Goal: Navigation & Orientation: Find specific page/section

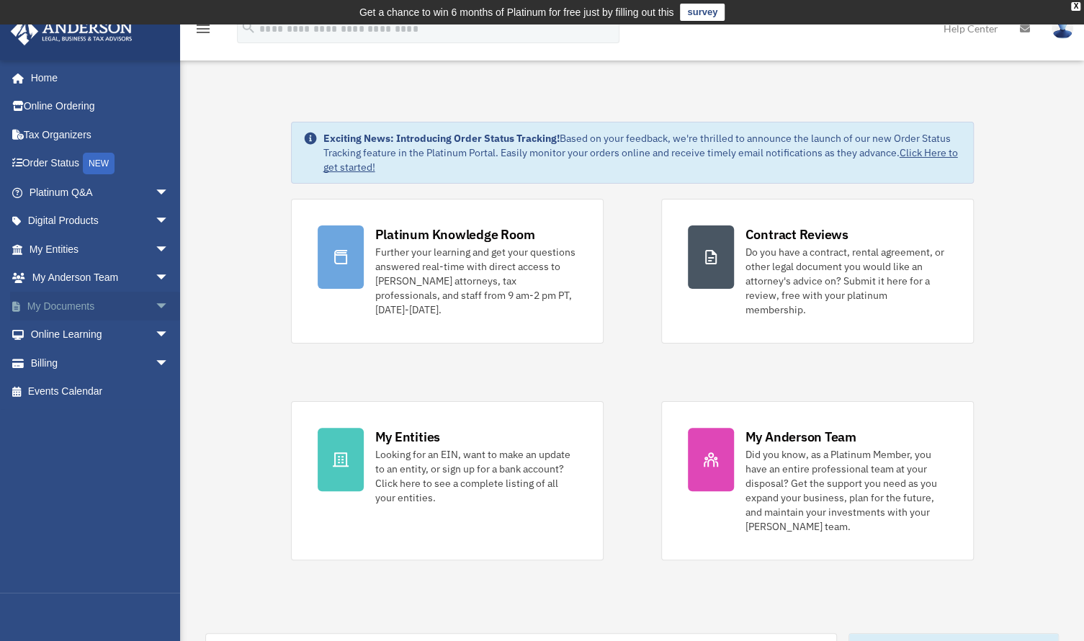
click at [155, 308] on span "arrow_drop_down" at bounding box center [169, 307] width 29 height 30
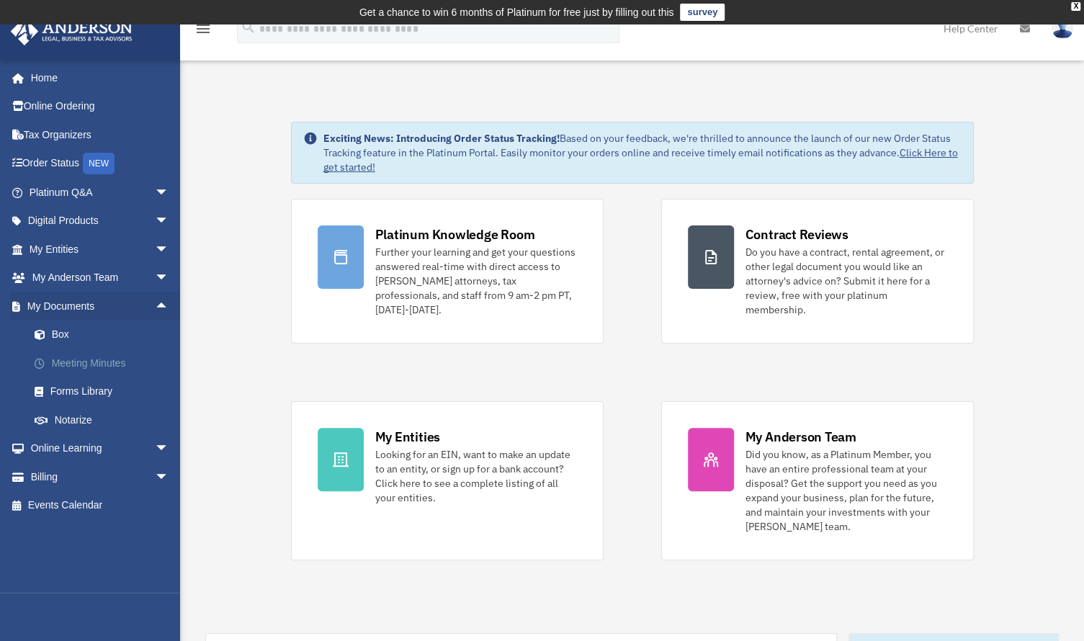
click at [125, 358] on link "Meeting Minutes" at bounding box center [105, 363] width 171 height 29
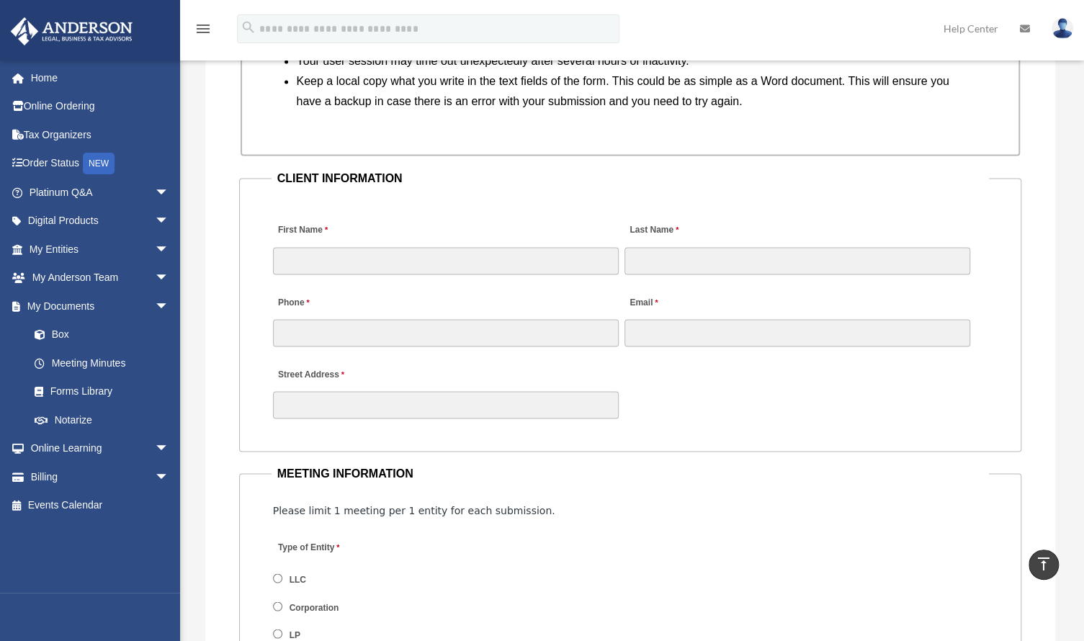
scroll to position [1296, 0]
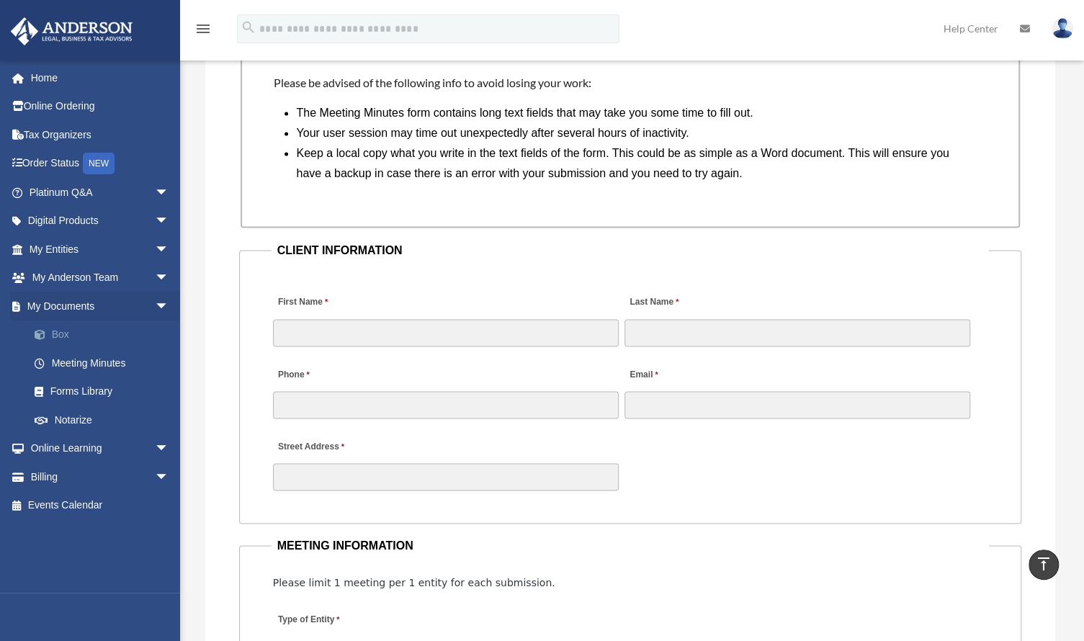
click at [53, 332] on link "Box" at bounding box center [105, 335] width 171 height 29
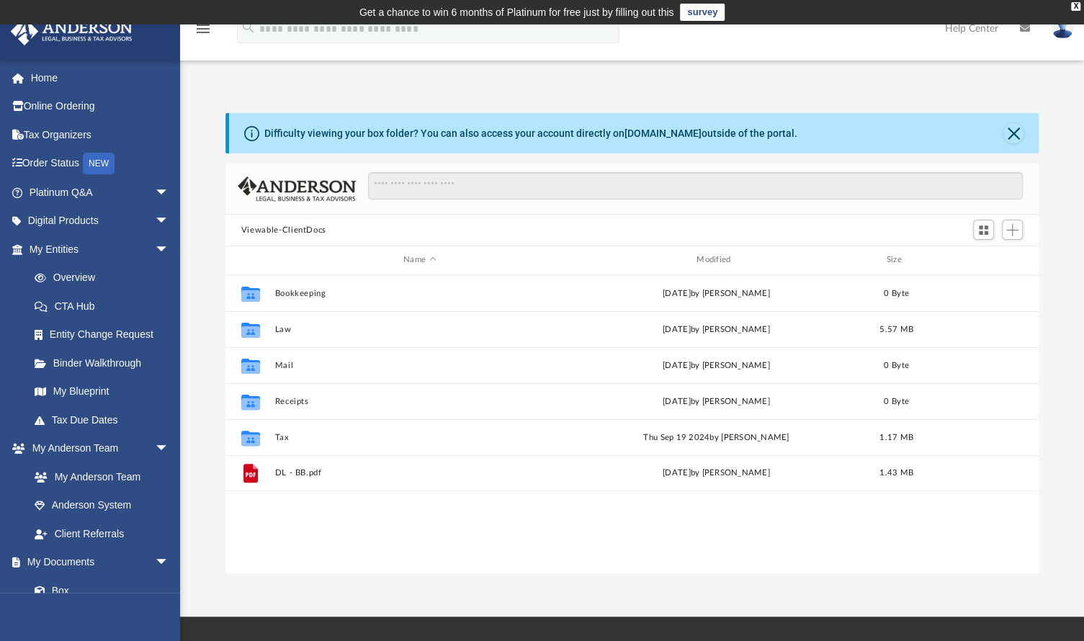
scroll to position [316, 802]
click at [155, 248] on span "arrow_drop_down" at bounding box center [169, 250] width 29 height 30
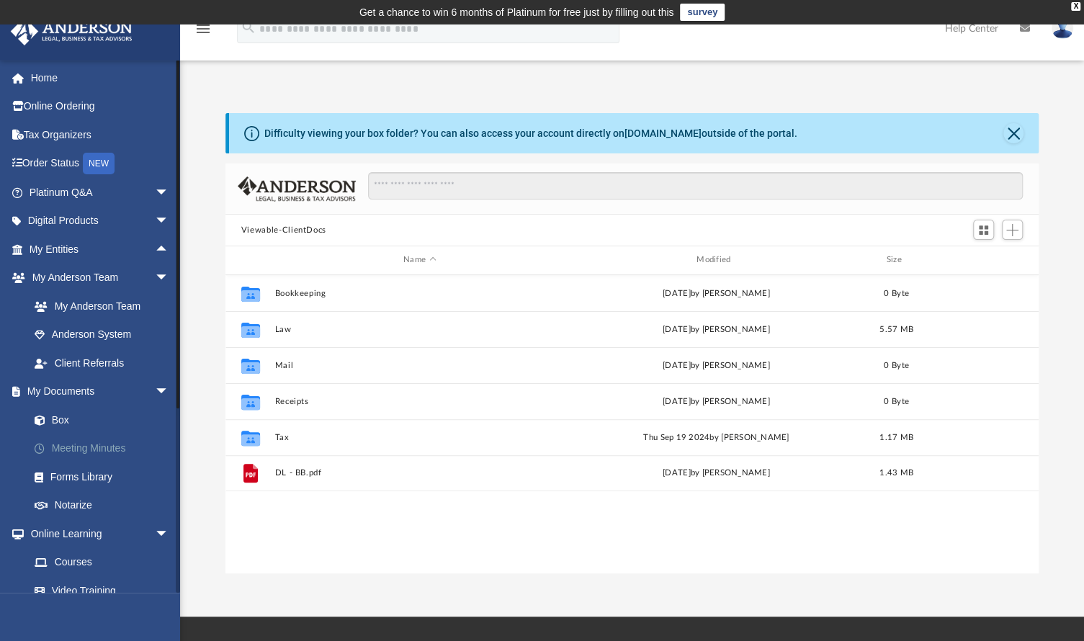
click at [109, 450] on link "Meeting Minutes" at bounding box center [105, 448] width 171 height 29
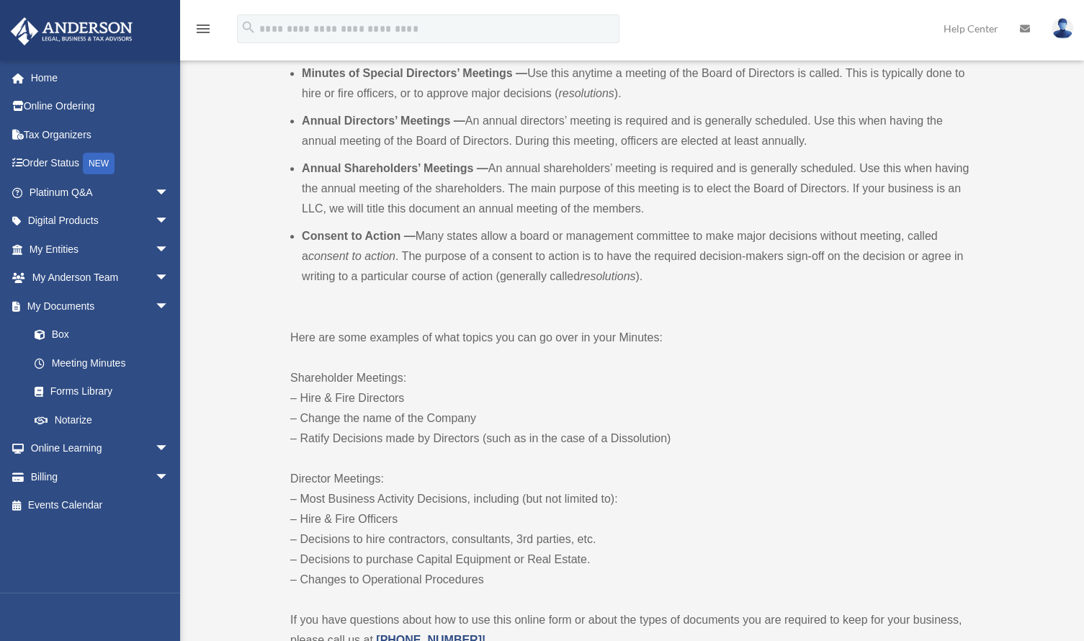
scroll to position [504, 0]
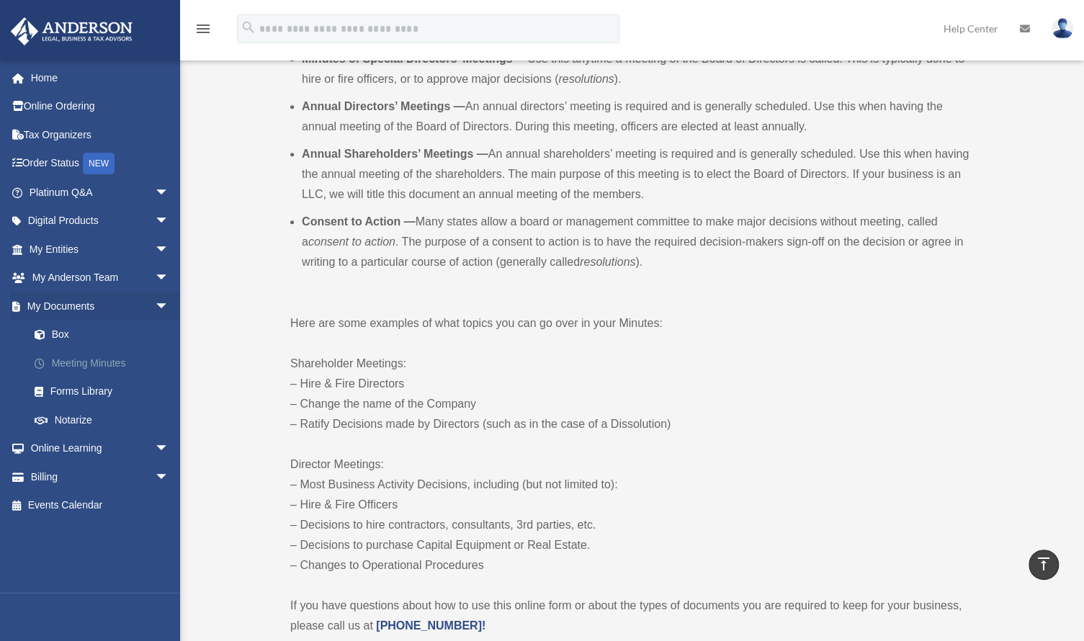
click at [72, 362] on link "Meeting Minutes" at bounding box center [105, 363] width 171 height 29
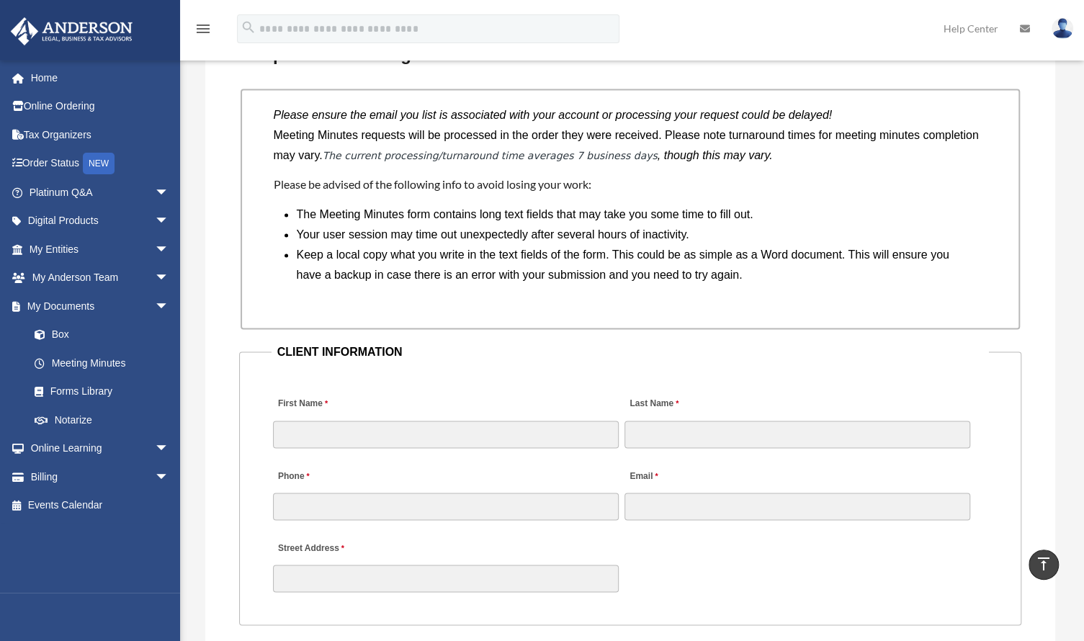
scroll to position [1160, 0]
